Goal: Navigation & Orientation: Find specific page/section

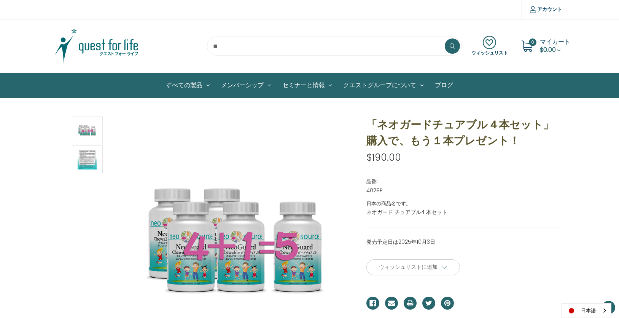
scroll to position [69, 0]
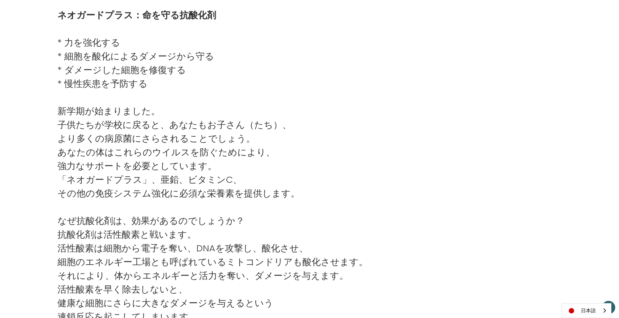
scroll to position [1269, 0]
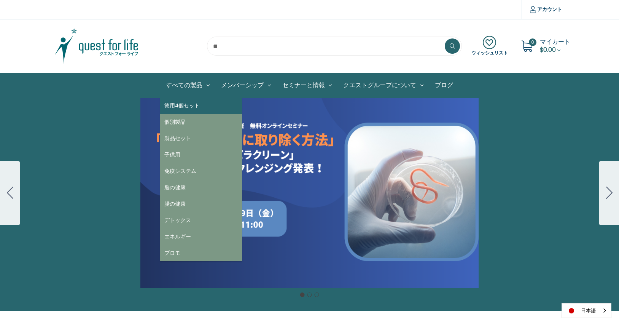
click at [178, 107] on link "徳用4個セット" at bounding box center [201, 105] width 82 height 16
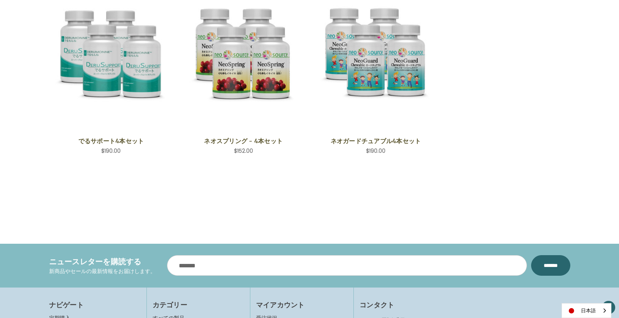
scroll to position [431, 0]
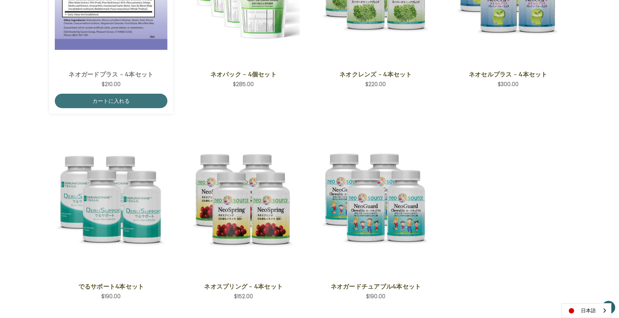
scroll to position [253, 0]
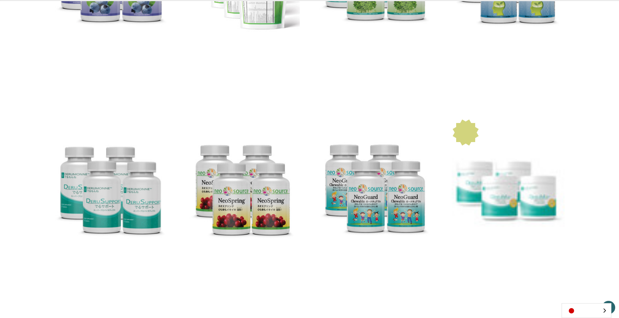
scroll to position [253, 0]
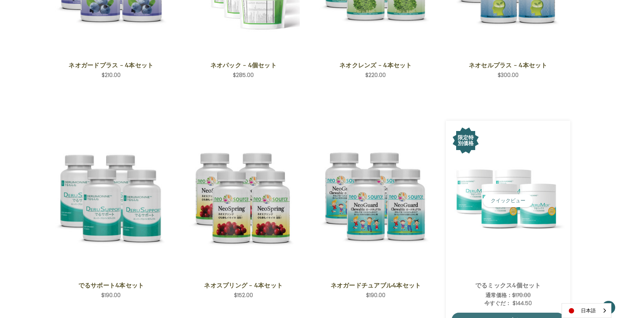
click at [506, 172] on img "DeruMix 4-Save Set,Was:$170.00,\aNow:$144.50\a" at bounding box center [508, 200] width 113 height 113
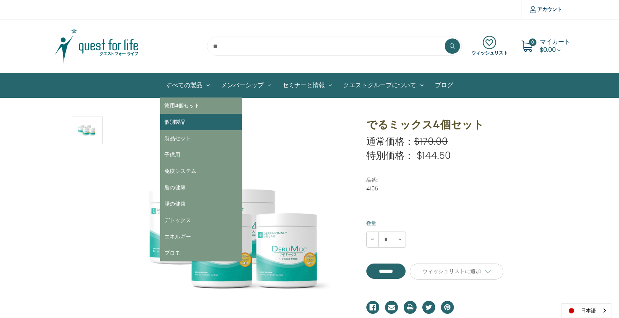
click at [182, 120] on link "個別製品" at bounding box center [201, 122] width 82 height 16
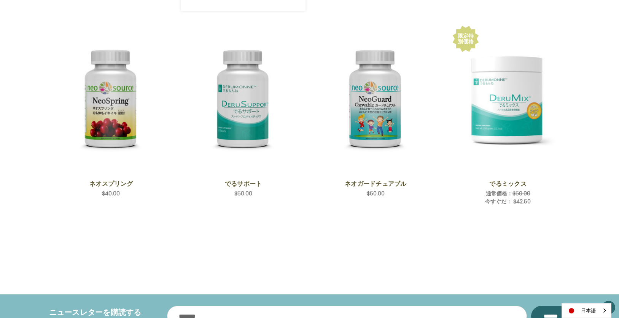
scroll to position [381, 0]
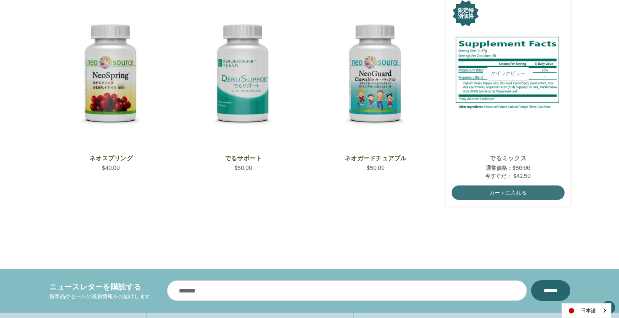
click at [501, 120] on span "DeruMix,Was:$50.00,\aNow:$42.50\a" at bounding box center [508, 73] width 113 height 149
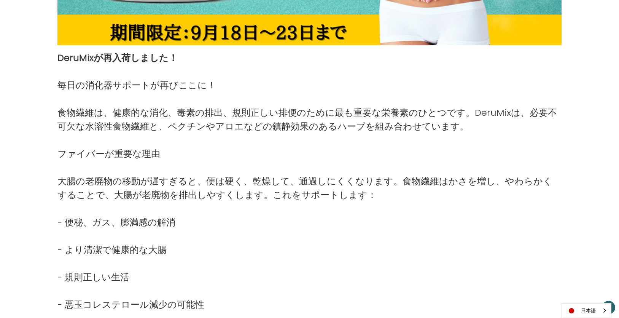
scroll to position [355, 0]
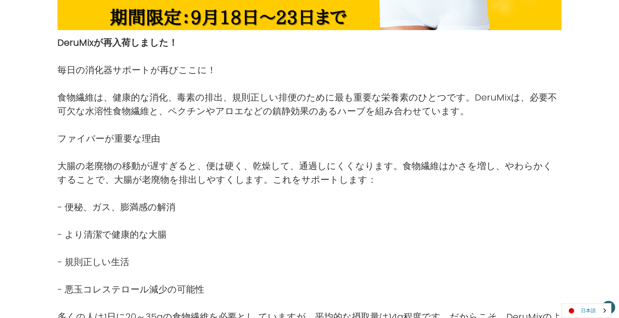
click at [583, 309] on link "日本語" at bounding box center [586, 310] width 49 height 14
click at [582, 293] on link "English" at bounding box center [583, 296] width 42 height 14
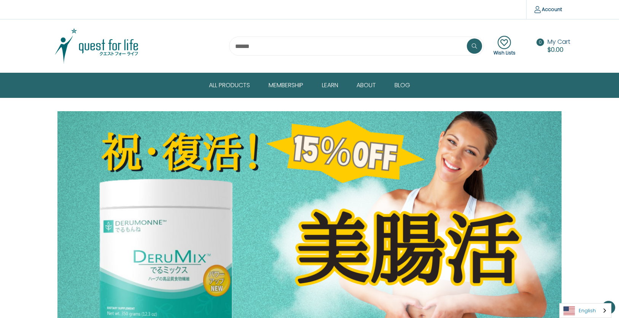
scroll to position [355, 0]
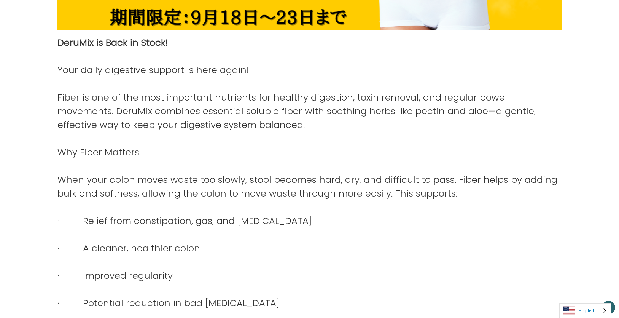
click at [594, 314] on link "English" at bounding box center [585, 310] width 51 height 14
click at [590, 300] on link "日本語" at bounding box center [580, 296] width 40 height 14
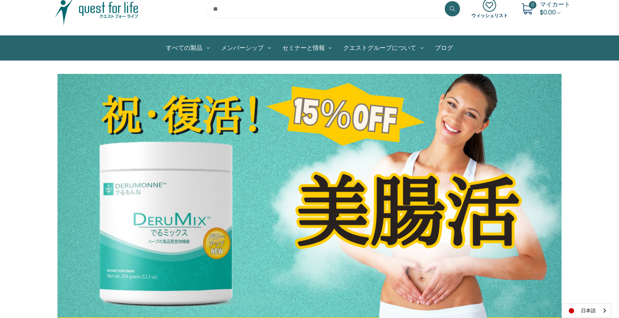
scroll to position [25, 0]
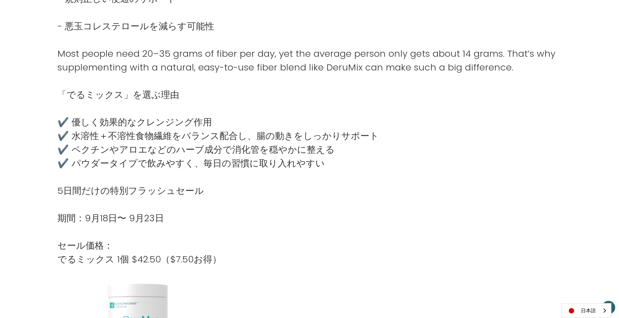
scroll to position [685, 0]
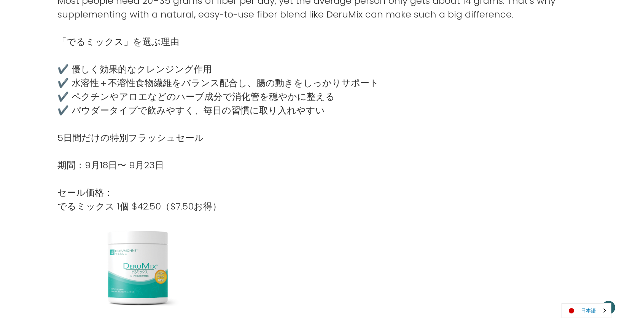
click at [586, 307] on link "日本語" at bounding box center [586, 310] width 49 height 14
click at [583, 297] on link "English" at bounding box center [583, 296] width 42 height 14
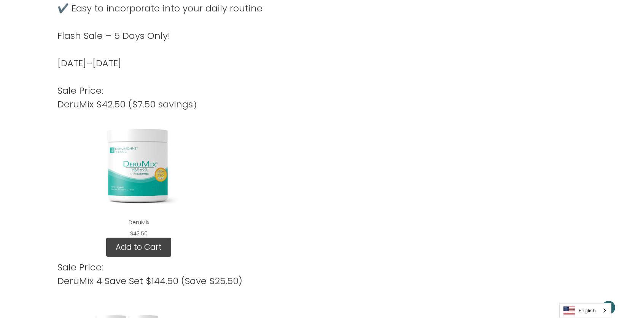
scroll to position [938, 0]
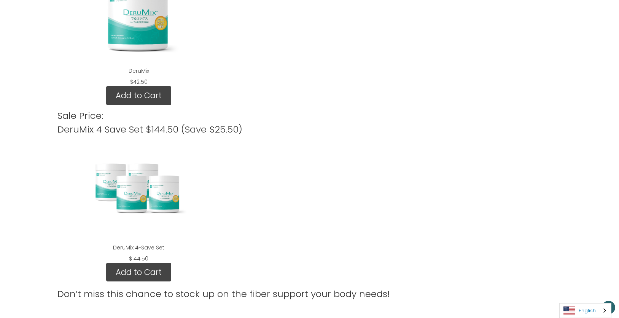
click at [594, 314] on link "English" at bounding box center [585, 310] width 51 height 14
click at [588, 297] on link "日本語" at bounding box center [580, 296] width 40 height 14
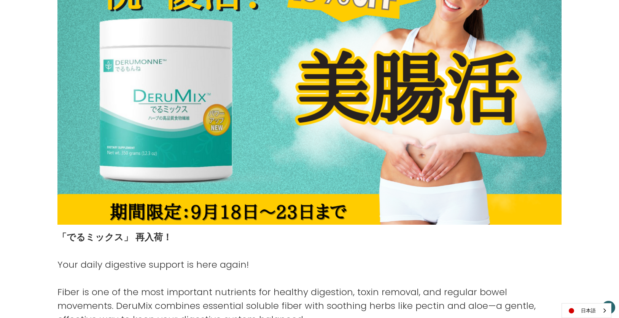
scroll to position [101, 0]
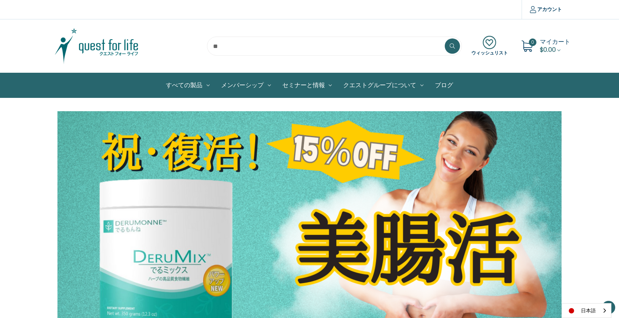
scroll to position [101, 0]
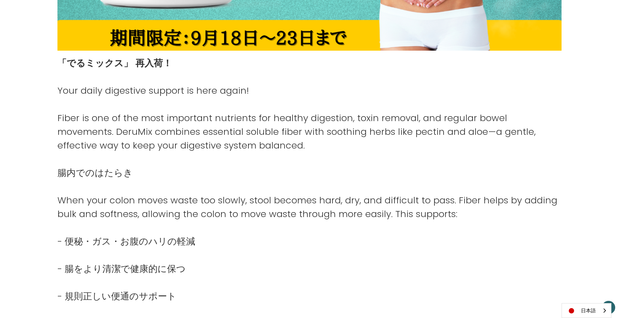
scroll to position [375, 0]
